Goal: Transaction & Acquisition: Purchase product/service

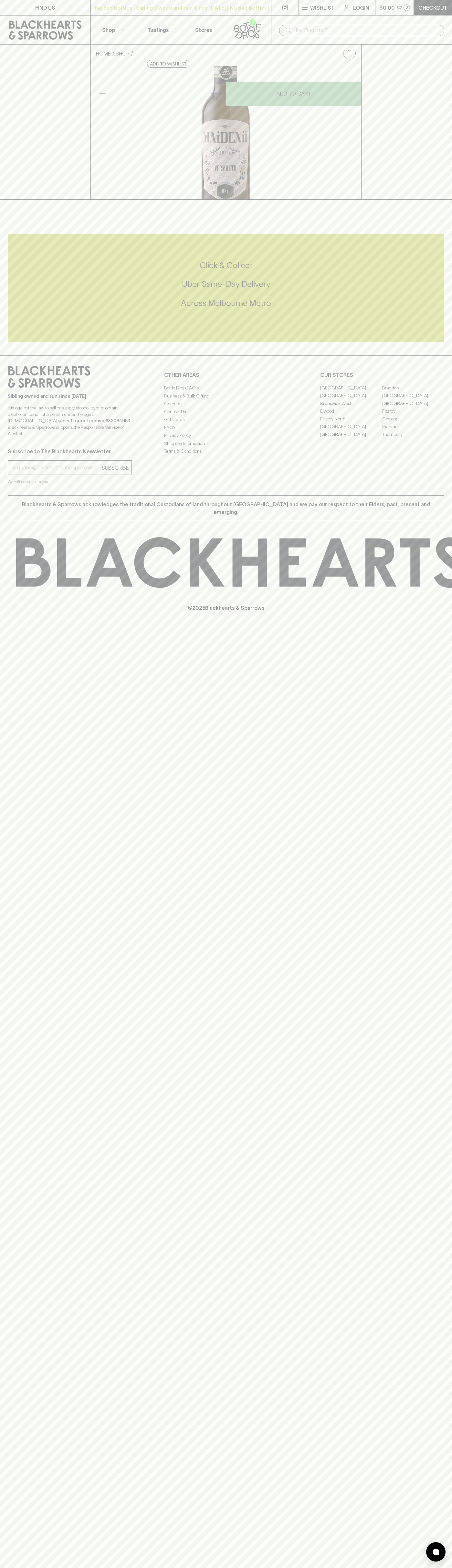
click at [127, 19] on button "Shop" at bounding box center [113, 29] width 45 height 29
click at [450, 1349] on div at bounding box center [226, 784] width 452 height 1568
click at [380, 1567] on html "FIND US | No Bad Bottles | Sibling Owned and Run Since 2006 | No Bad Bottles | …" at bounding box center [226, 784] width 452 height 1568
click at [17, 100] on div at bounding box center [226, 784] width 452 height 1568
